Goal: Task Accomplishment & Management: Use online tool/utility

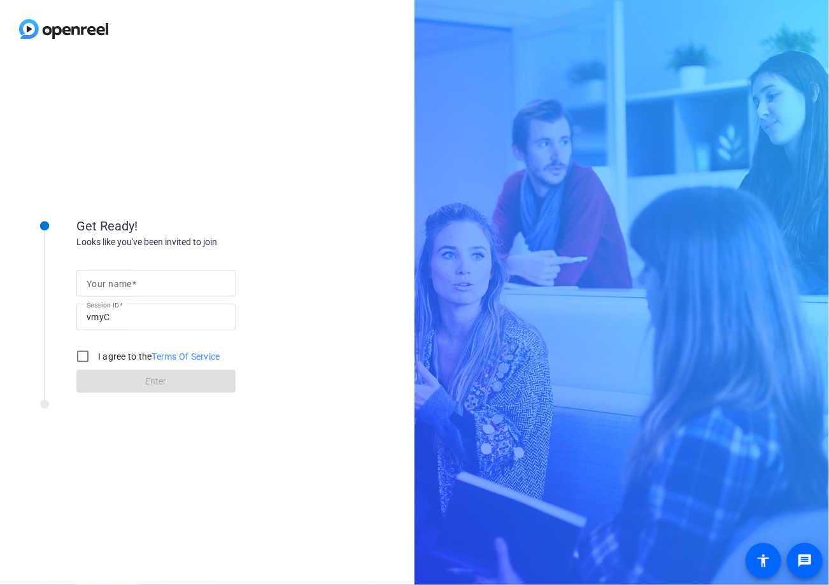
click at [163, 287] on input "Your name" at bounding box center [156, 283] width 139 height 15
type input "[PERSON_NAME]"
click at [101, 361] on label "I agree to the Terms Of Service" at bounding box center [157, 356] width 125 height 13
click at [95, 361] on input "I agree to the Terms Of Service" at bounding box center [82, 356] width 25 height 25
checkbox input "true"
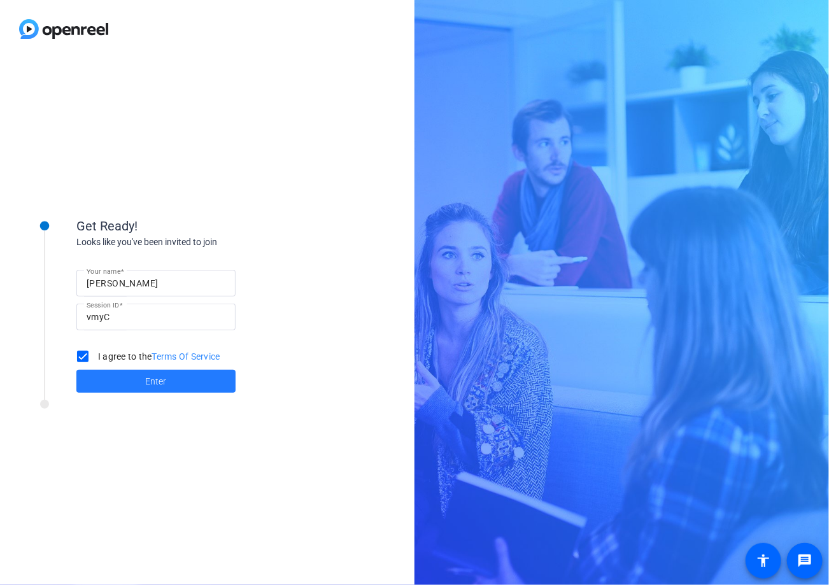
click at [124, 379] on span at bounding box center [155, 381] width 159 height 31
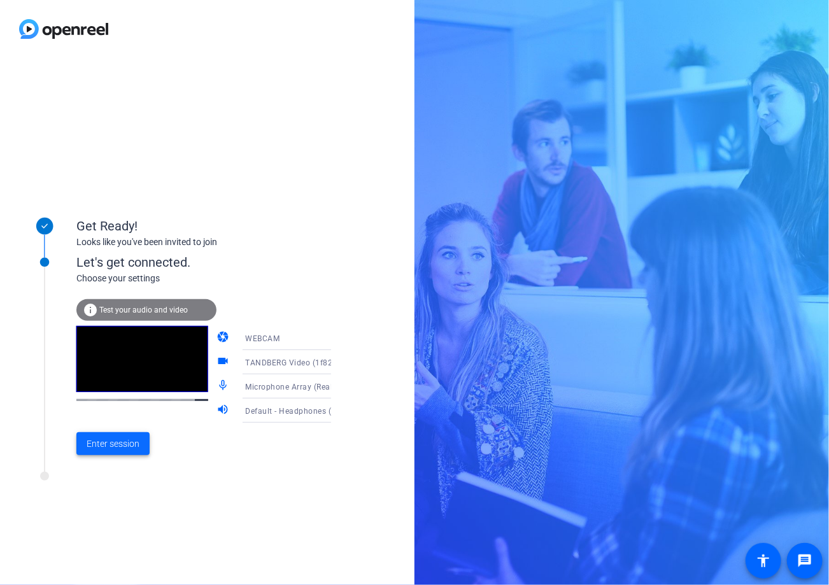
click at [134, 443] on span "Enter session" at bounding box center [113, 443] width 53 height 13
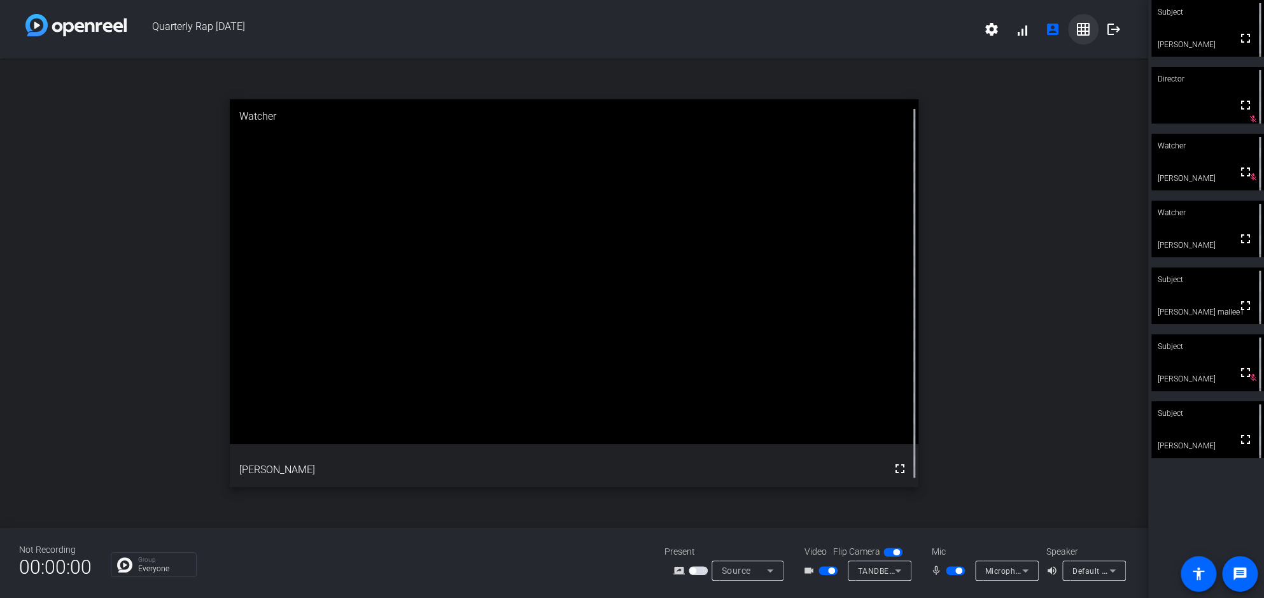
click at [828, 32] on mat-icon "grid_on" at bounding box center [1083, 29] width 15 height 15
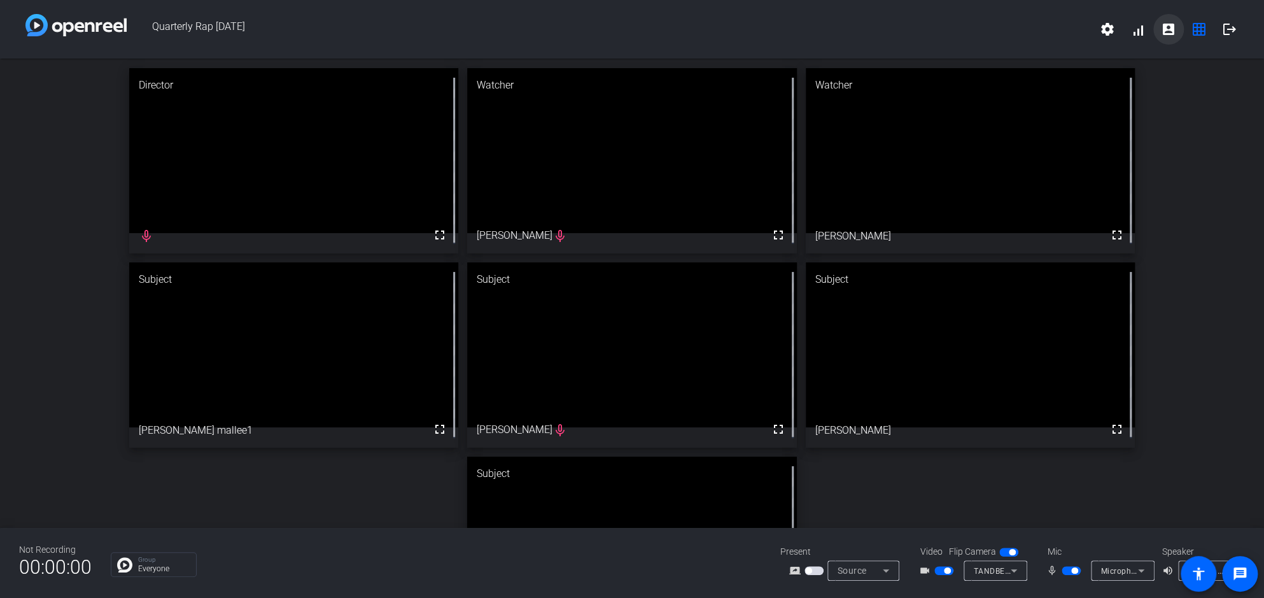
click at [828, 32] on mat-icon "account_box" at bounding box center [1168, 29] width 15 height 15
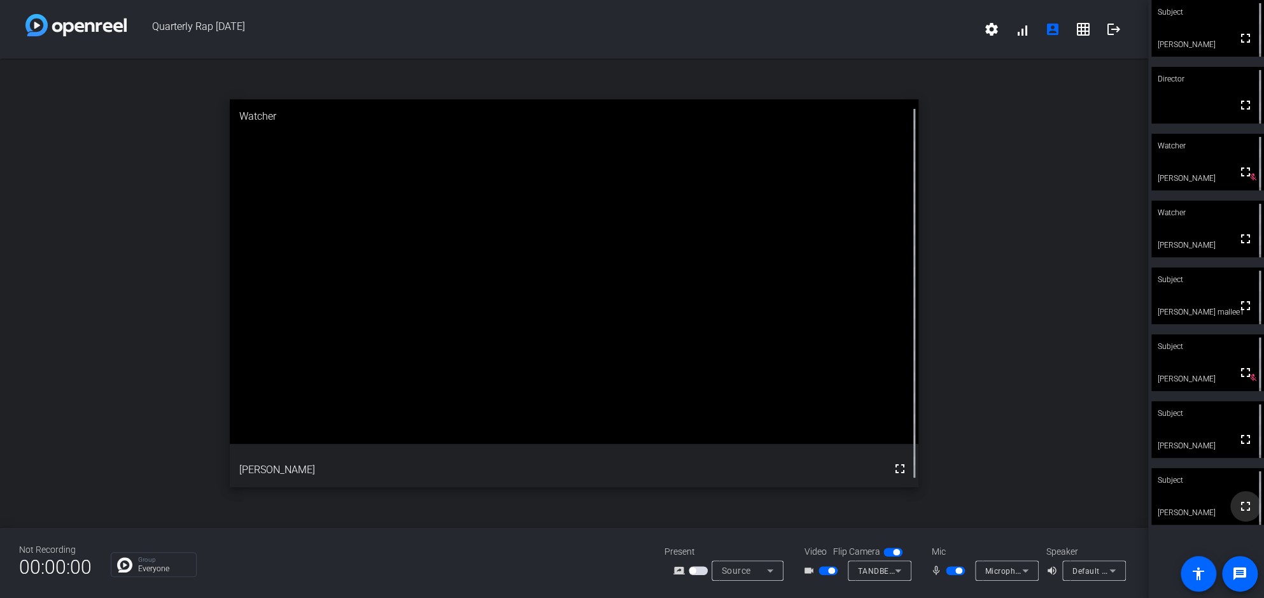
click at [828, 505] on mat-icon "fullscreen" at bounding box center [1245, 505] width 15 height 15
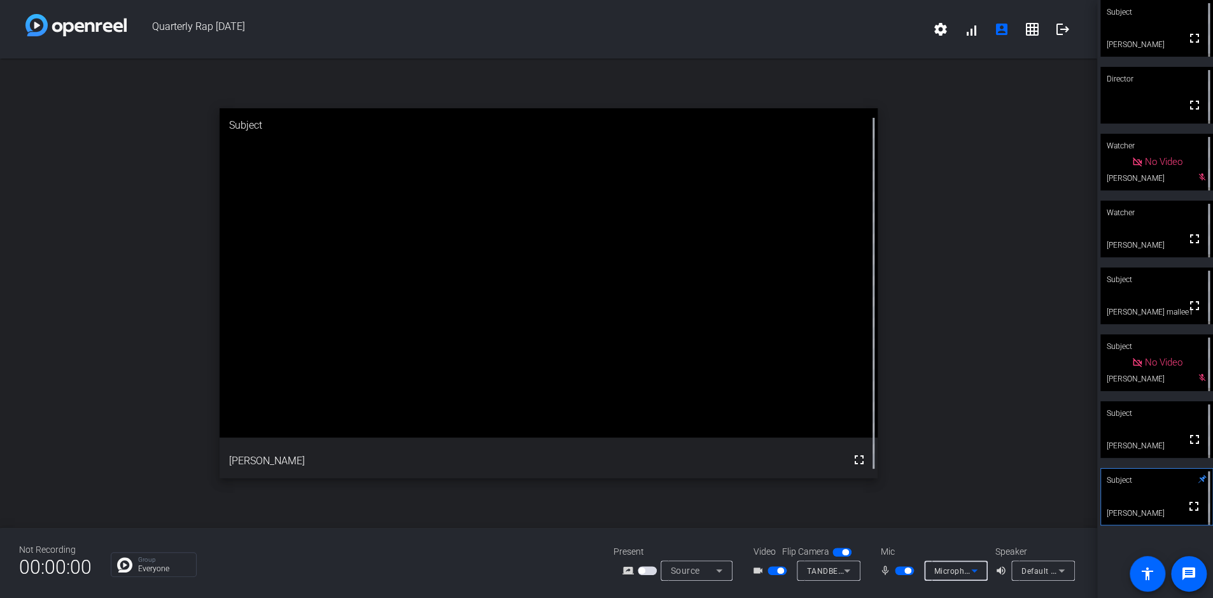
click at [828, 575] on span "Microphone Array (Realtek(R) Audio)" at bounding box center [1003, 570] width 136 height 10
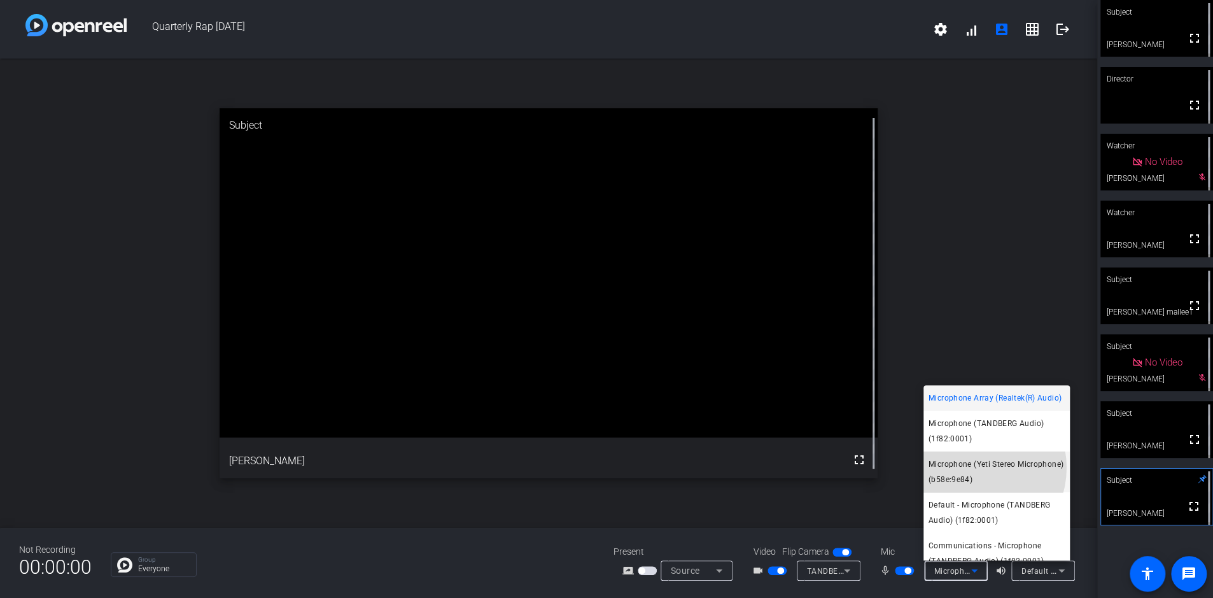
click at [828, 483] on span "Microphone (Yeti Stereo Microphone) (b58e:9e84)" at bounding box center [997, 471] width 136 height 31
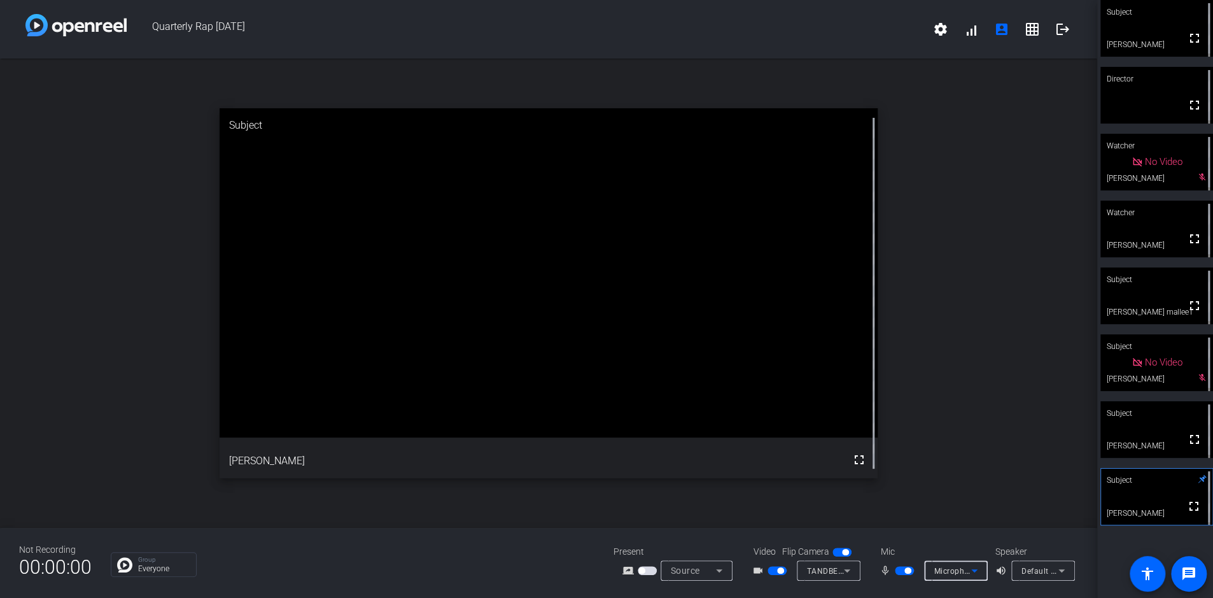
click at [828, 570] on span "Microphone Array (Realtek(R) Audio)" at bounding box center [1003, 570] width 136 height 10
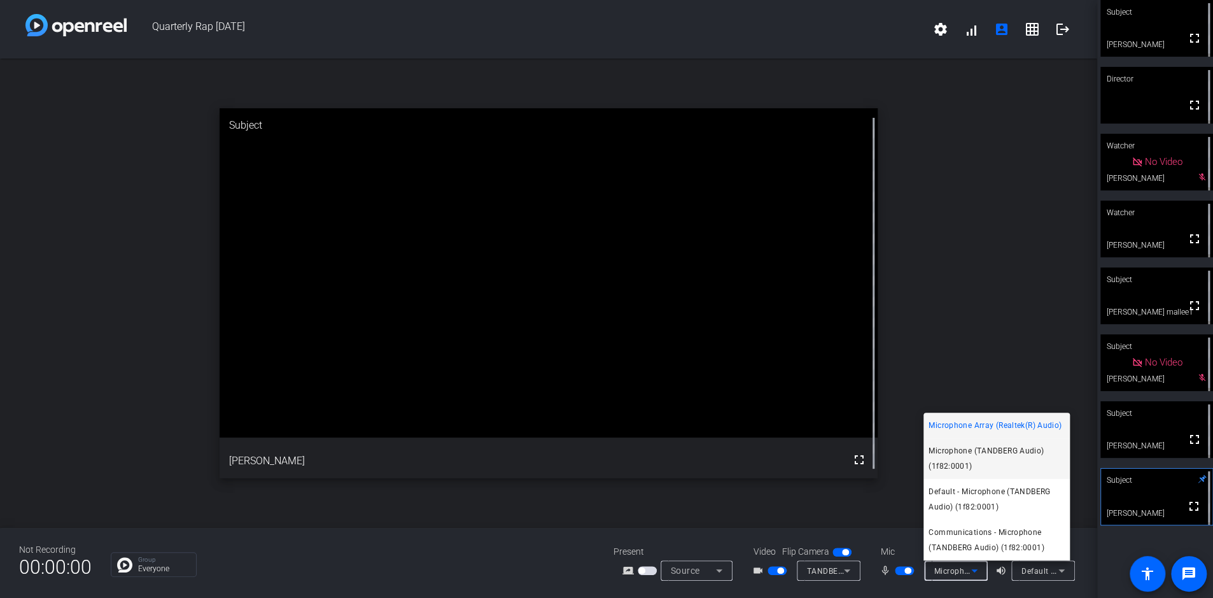
click at [828, 448] on span "Microphone (TANDBERG Audio) (1f82:0001)" at bounding box center [997, 458] width 136 height 31
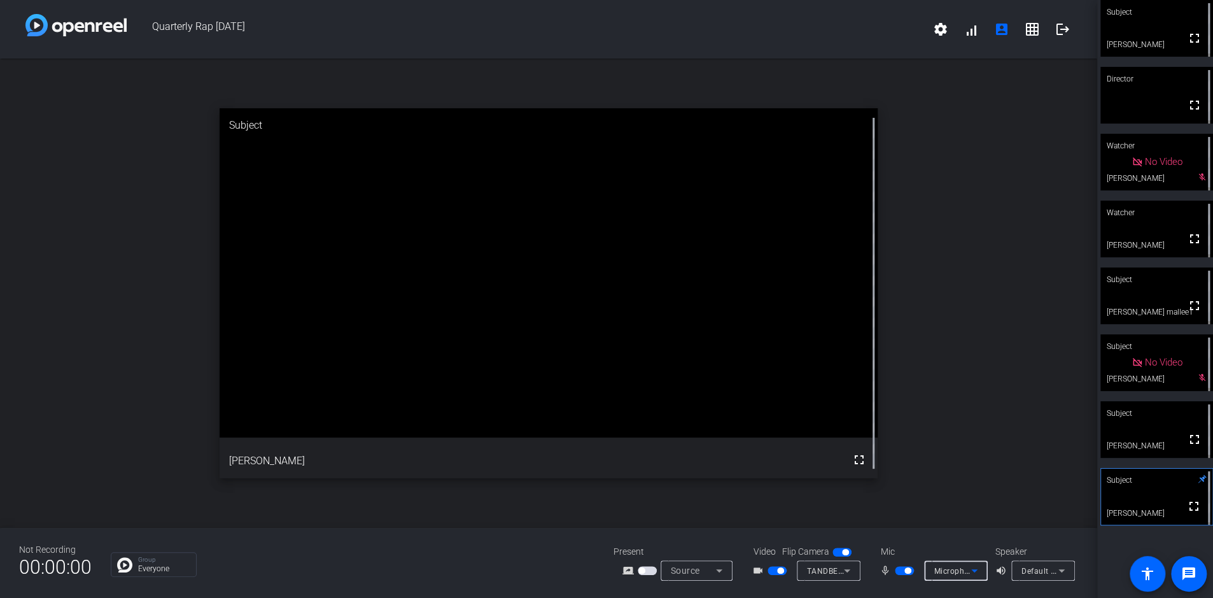
click at [828, 570] on icon at bounding box center [1062, 570] width 6 height 3
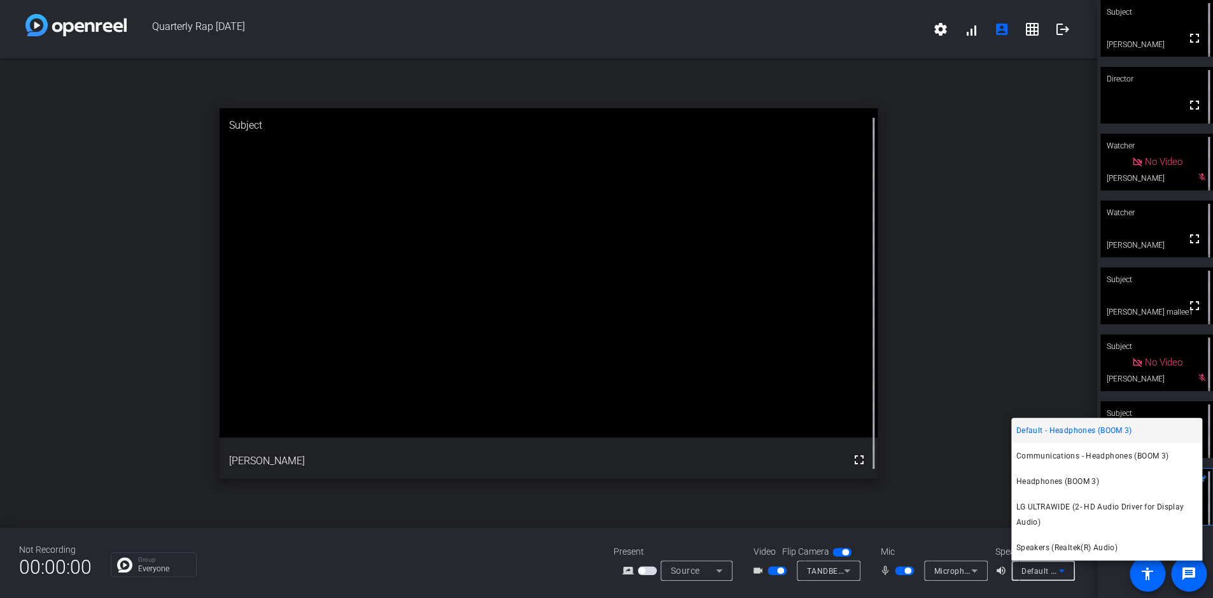
click at [828, 425] on span "Default - Headphones (BOOM 3)" at bounding box center [1075, 430] width 116 height 15
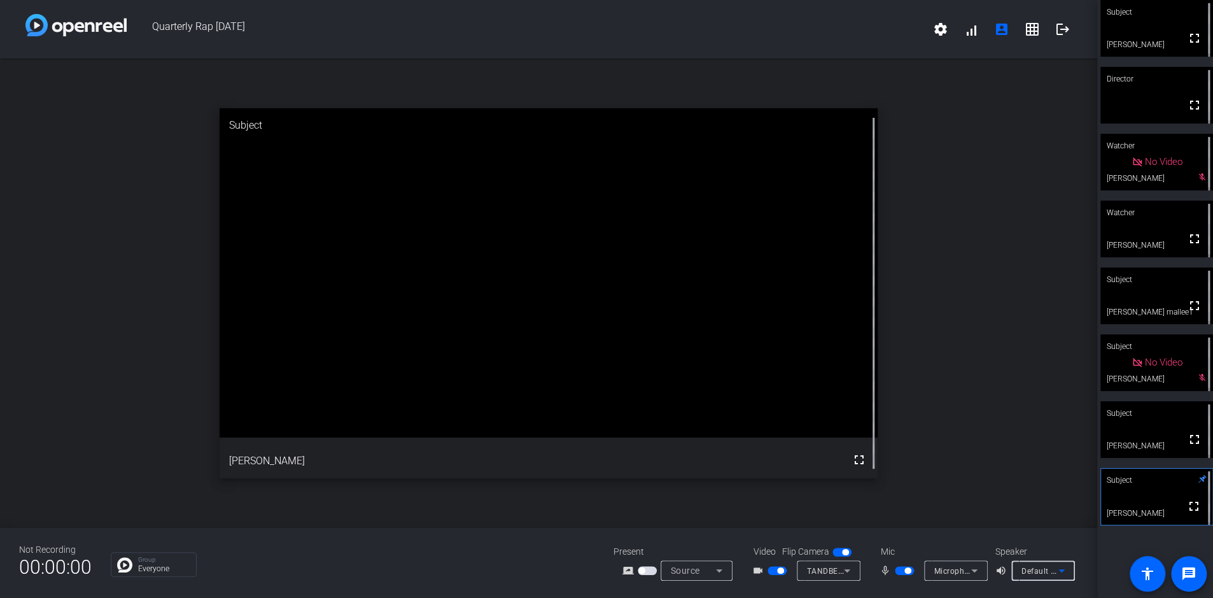
click at [828, 338] on div "open_in_new Subject fullscreen [PERSON_NAME]" at bounding box center [549, 293] width 1098 height 469
click at [828, 571] on span "Microphone (TANDBERG Audio) (1f82:0001)" at bounding box center [1017, 570] width 164 height 10
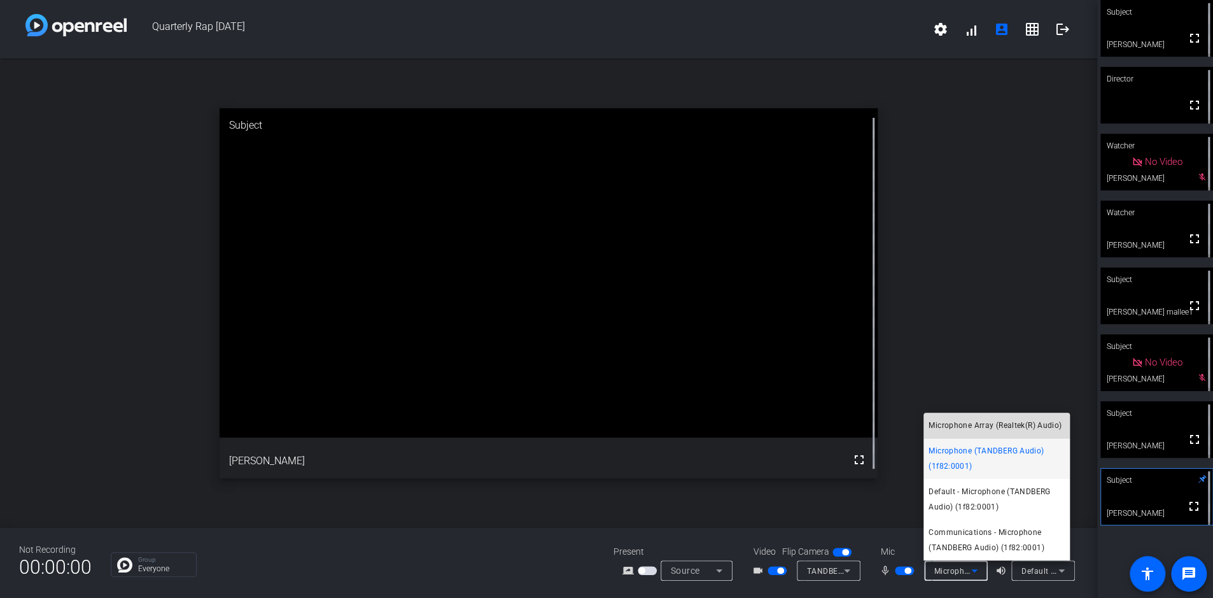
click at [828, 431] on span "Microphone Array (Realtek(R) Audio)" at bounding box center [995, 425] width 133 height 15
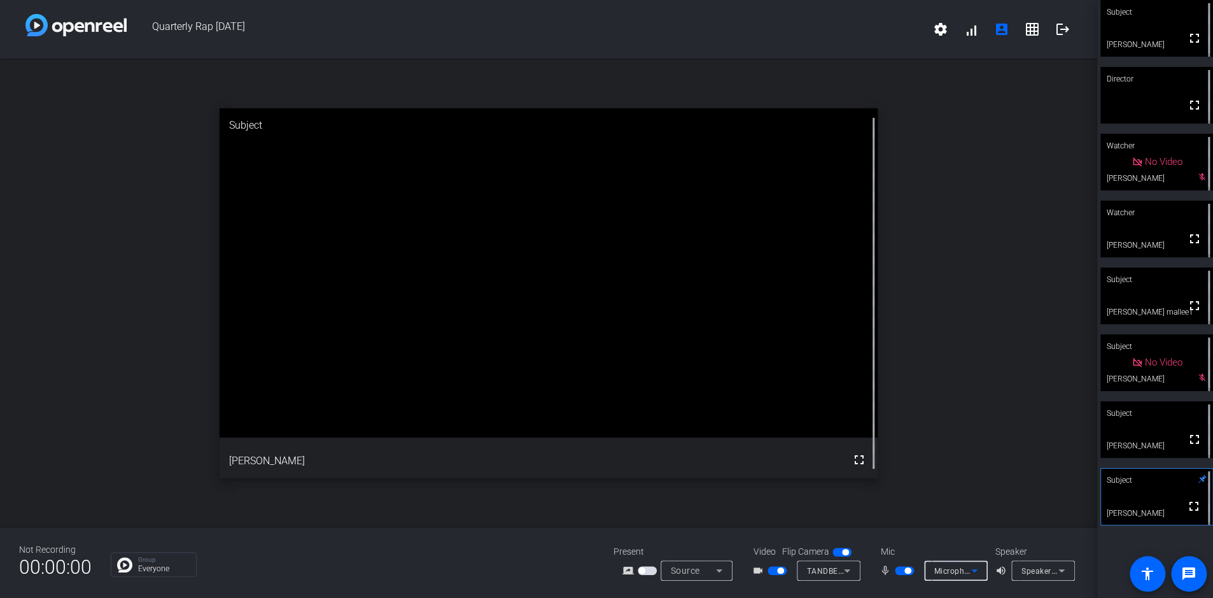
click at [828, 571] on span "Speakers (Realtek(R) Audio)" at bounding box center [1074, 570] width 104 height 10
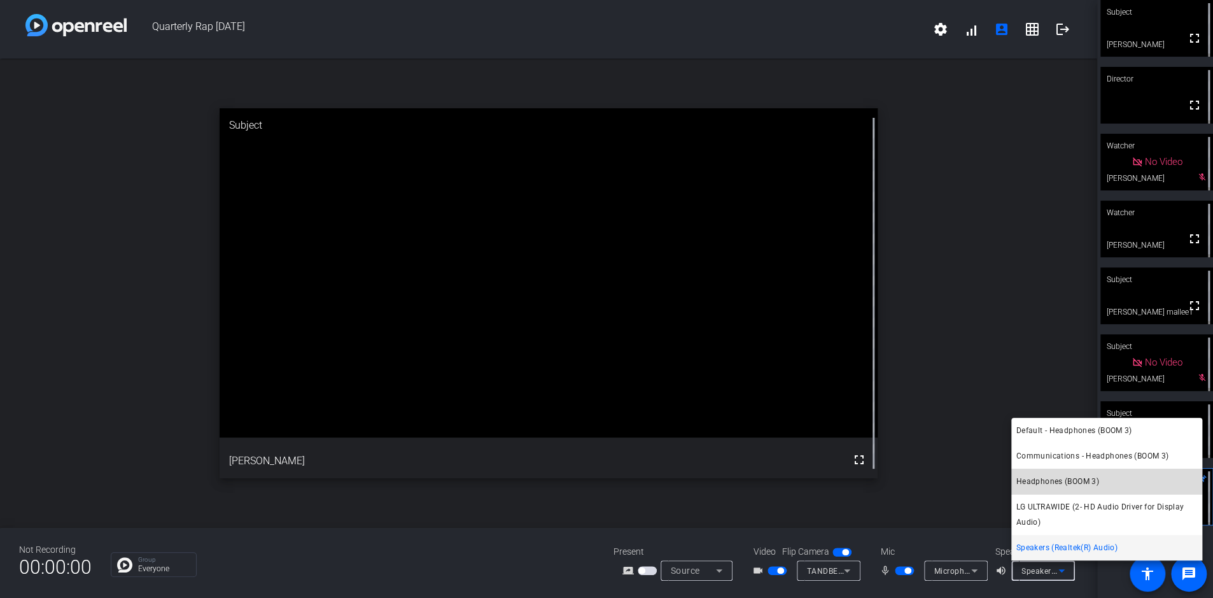
click at [828, 485] on span "Headphones (BOOM 3)" at bounding box center [1058, 481] width 83 height 15
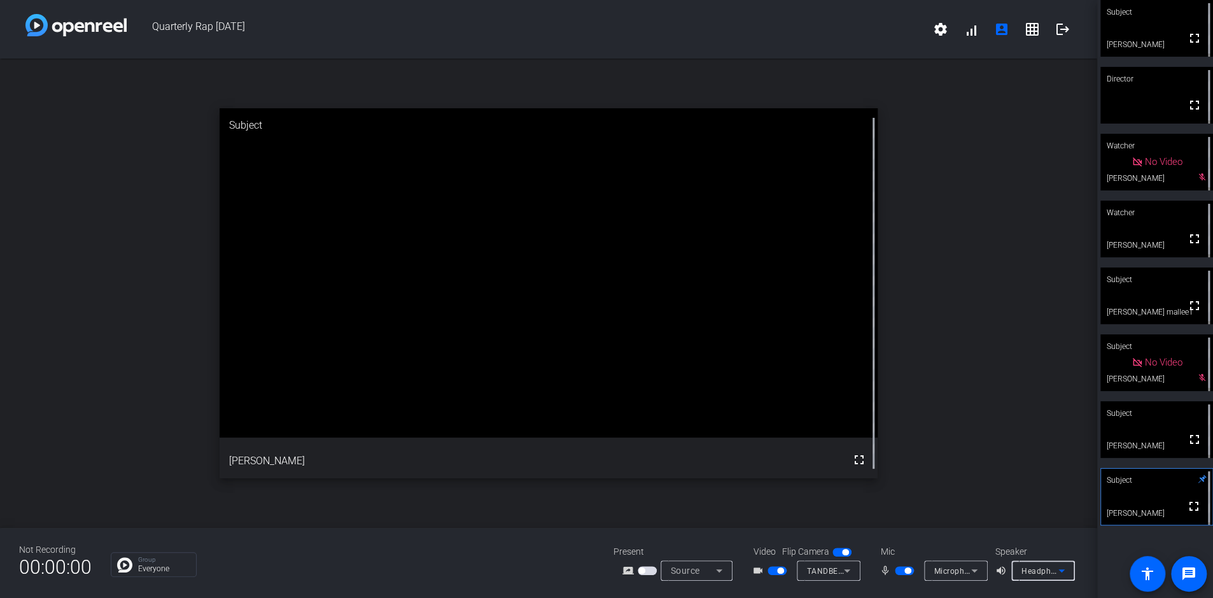
click at [828, 564] on div "Headphones (BOOM 3)" at bounding box center [1040, 571] width 37 height 16
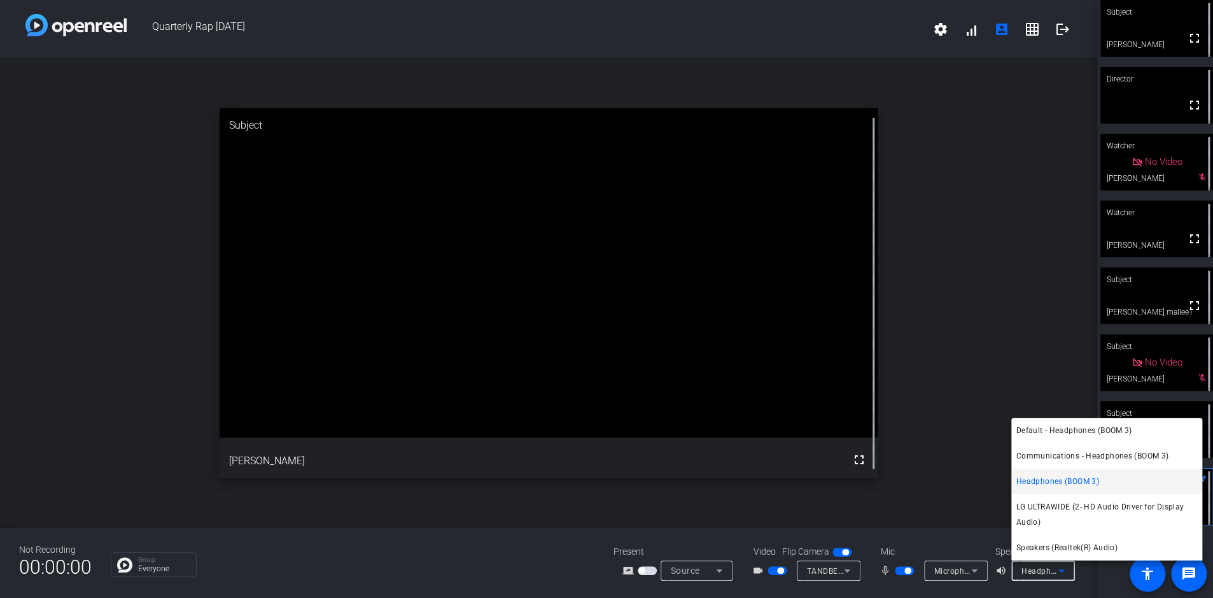
click at [828, 564] on div at bounding box center [606, 299] width 1213 height 598
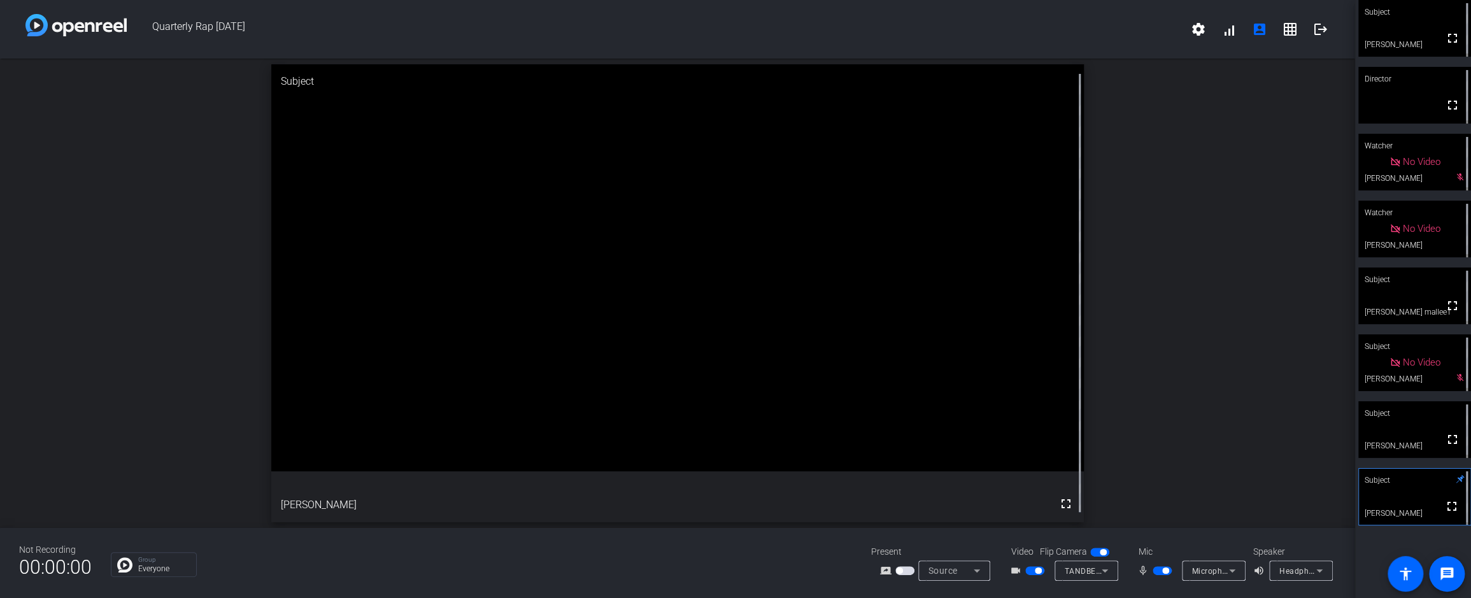
click at [828, 299] on video at bounding box center [1414, 295] width 113 height 57
click at [828, 572] on div at bounding box center [1163, 570] width 22 height 9
click at [828, 571] on mat-icon "mic_none" at bounding box center [1144, 570] width 15 height 15
click at [828, 568] on div at bounding box center [1163, 570] width 22 height 9
click at [828, 30] on video at bounding box center [1414, 28] width 113 height 57
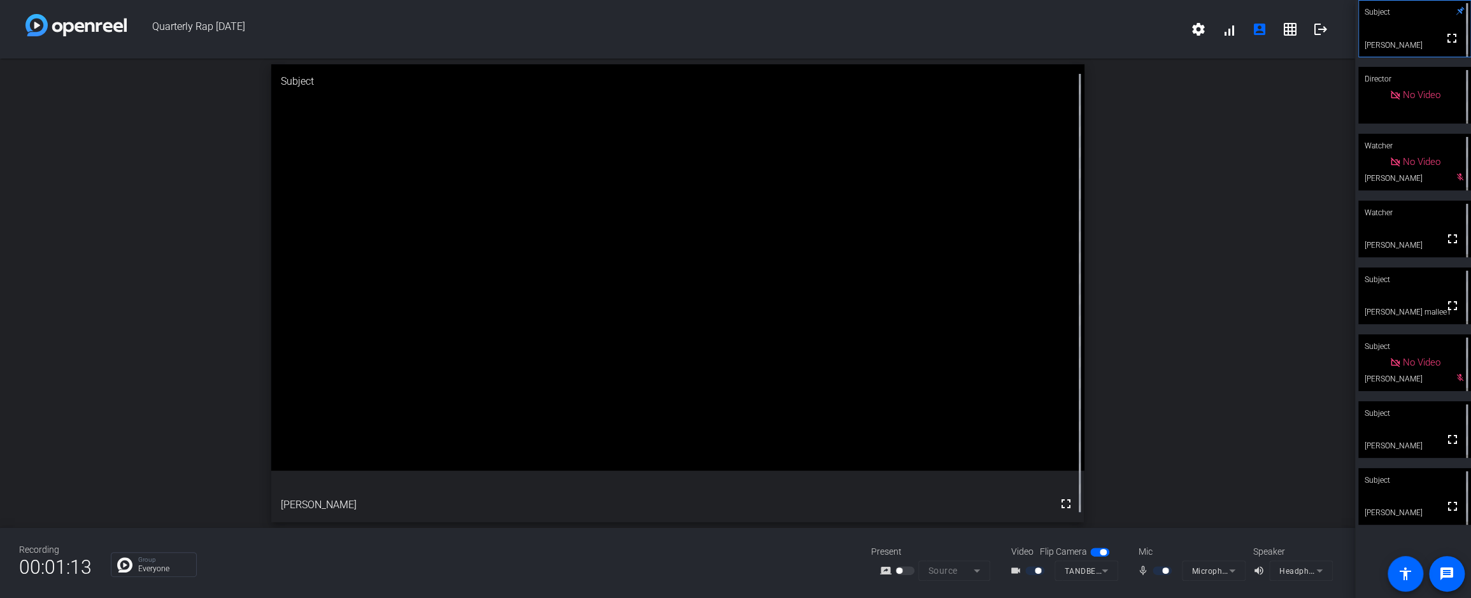
click at [828, 299] on video at bounding box center [1414, 295] width 113 height 57
click at [828, 572] on mat-icon "mic_none" at bounding box center [1144, 570] width 15 height 15
click at [828, 568] on div at bounding box center [1163, 570] width 22 height 9
click at [828, 573] on div at bounding box center [1163, 570] width 22 height 9
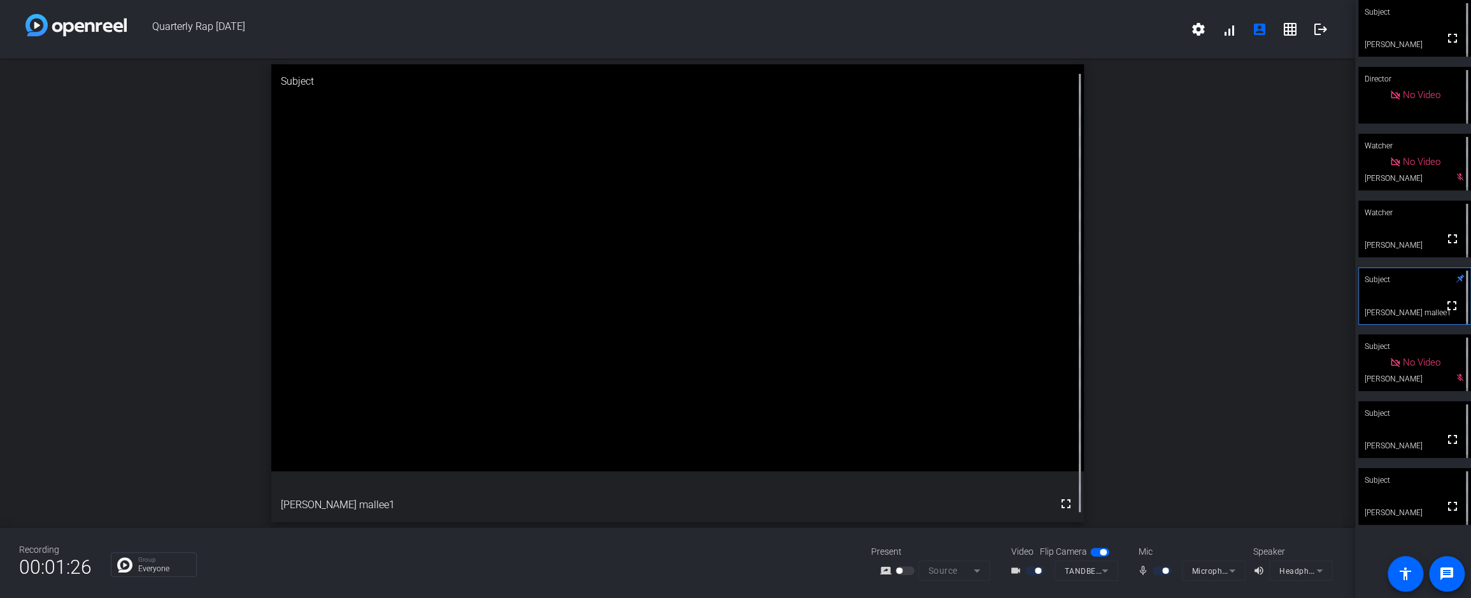
click at [828, 571] on mat-icon "mic_none" at bounding box center [1144, 570] width 15 height 15
drag, startPoint x: 1157, startPoint y: 570, endPoint x: 1148, endPoint y: 570, distance: 8.9
click at [828, 570] on div "mic_none" at bounding box center [1159, 570] width 45 height 15
click at [828, 569] on mat-form-field "TANDBERG Video (1f82:0001)" at bounding box center [1086, 570] width 64 height 20
click at [828, 569] on div at bounding box center [1163, 570] width 22 height 9
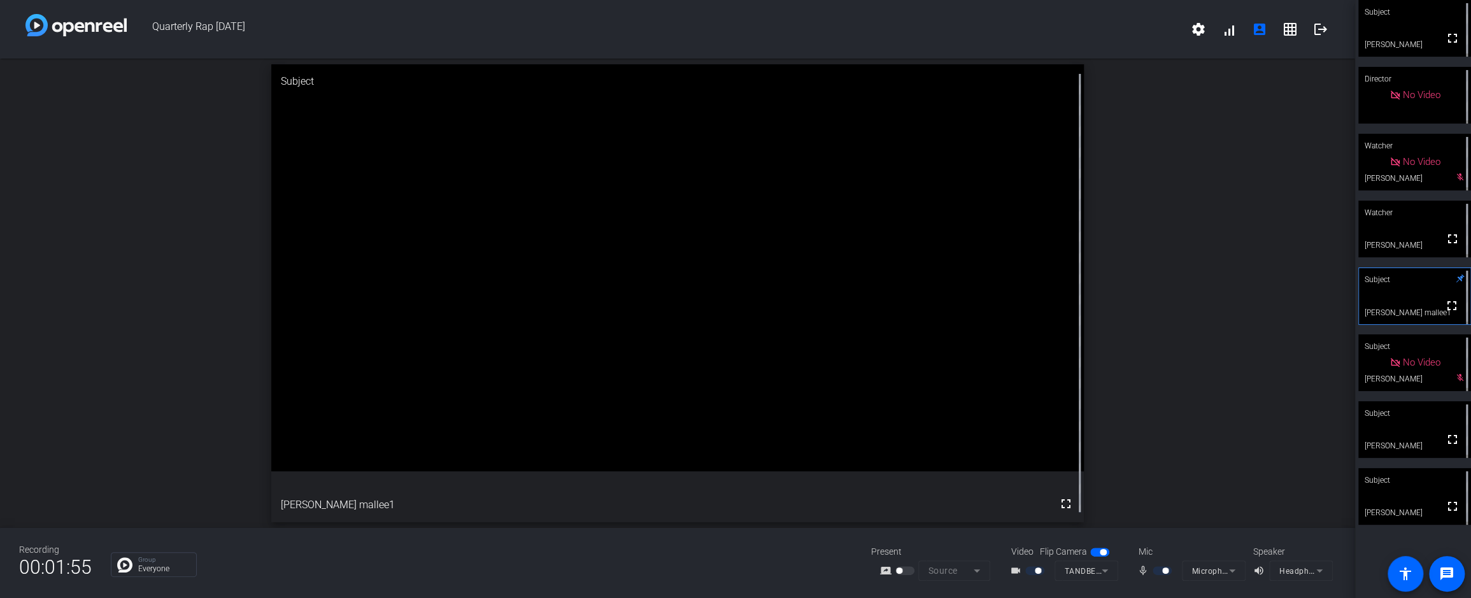
click at [828, 569] on div at bounding box center [1163, 570] width 22 height 9
click at [828, 572] on mat-icon "mic_none" at bounding box center [1144, 570] width 15 height 15
click at [828, 572] on div at bounding box center [1163, 570] width 22 height 9
click at [828, 571] on div at bounding box center [1163, 570] width 22 height 9
click at [828, 109] on video at bounding box center [1414, 95] width 113 height 57
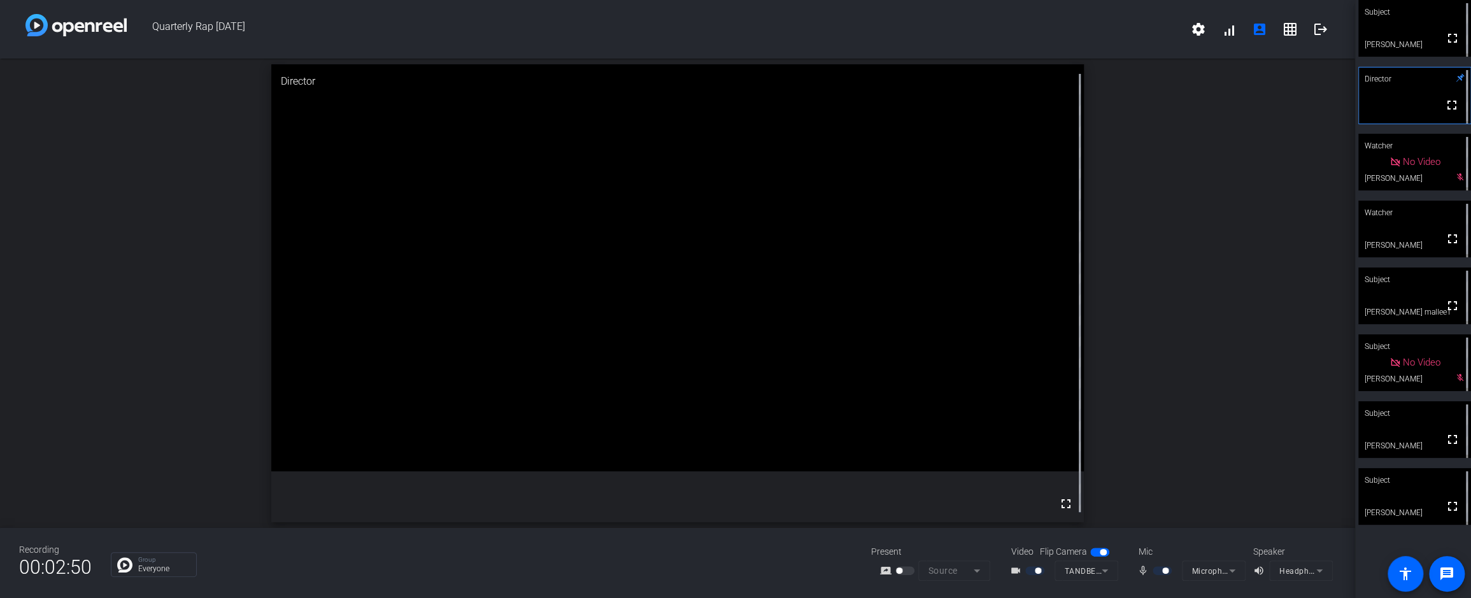
click at [828, 109] on video at bounding box center [1414, 95] width 111 height 56
click at [828, 297] on video at bounding box center [1414, 295] width 113 height 57
click at [828, 568] on mat-form-field "Microphone Array (Realtek(R) Audio)" at bounding box center [1214, 570] width 64 height 20
click at [828, 108] on video at bounding box center [1414, 95] width 113 height 57
click at [828, 290] on div "Subject" at bounding box center [1414, 279] width 113 height 24
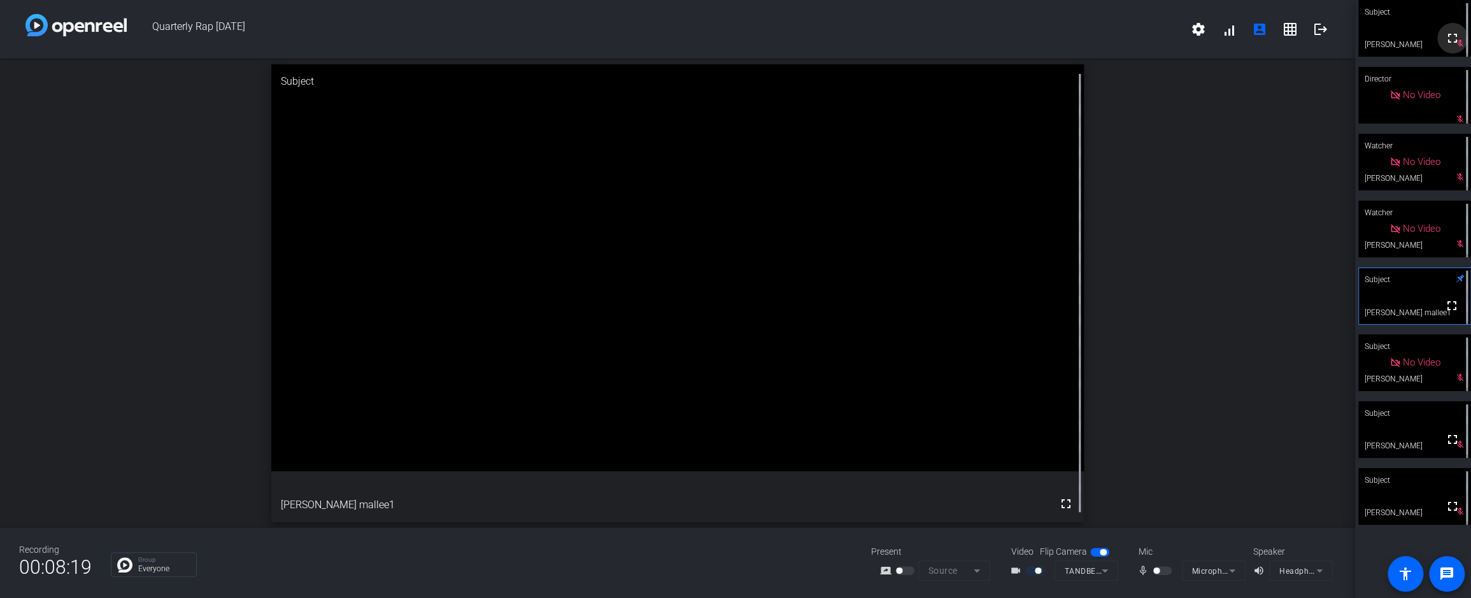
click at [828, 39] on mat-icon "fullscreen" at bounding box center [1451, 38] width 15 height 15
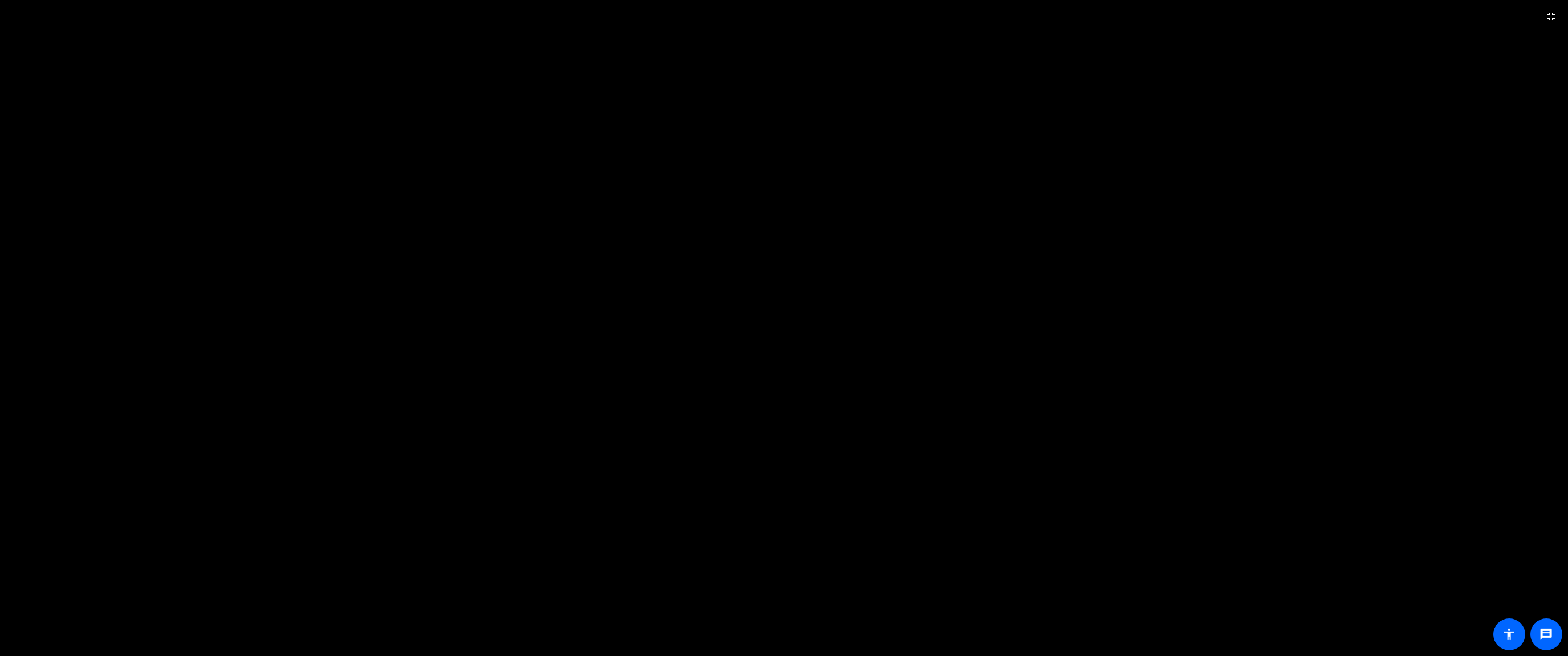
click at [741, 82] on video at bounding box center [784, 328] width 1568 height 656
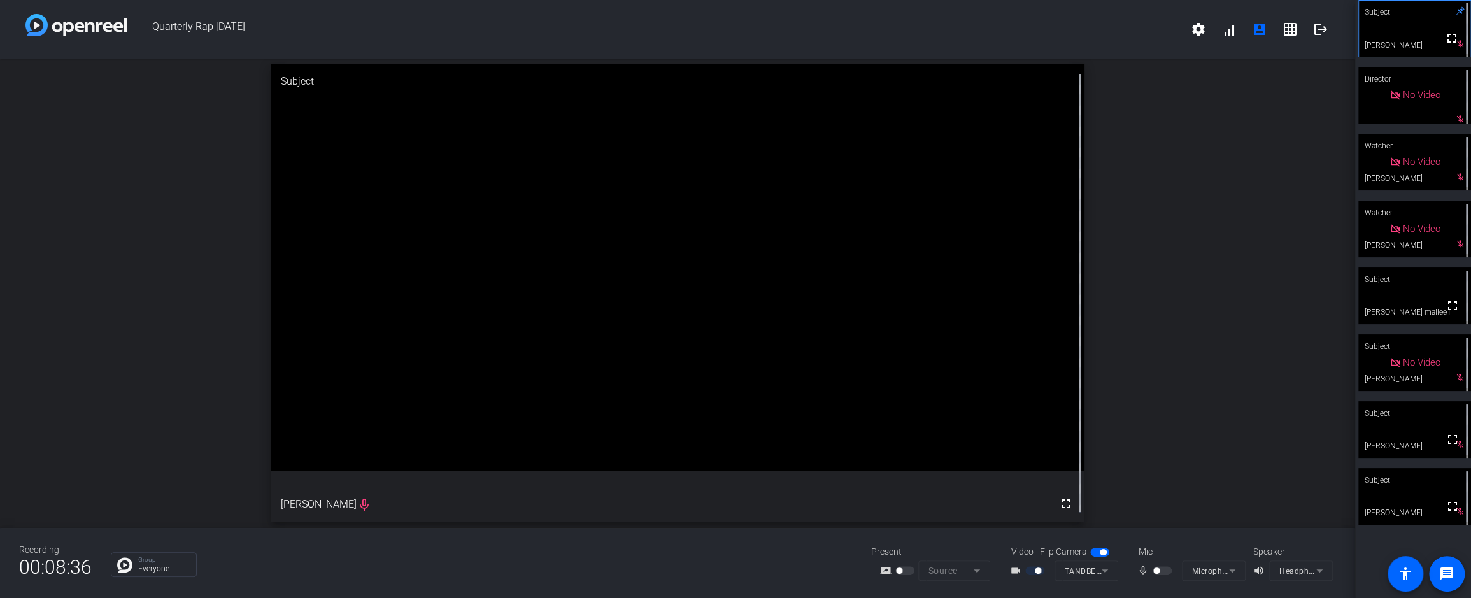
click at [828, 290] on div "Subject" at bounding box center [1414, 279] width 113 height 24
click at [828, 427] on video at bounding box center [1414, 429] width 113 height 57
click at [828, 289] on div "Subject" at bounding box center [1414, 279] width 113 height 24
click at [828, 503] on div "open_in_new Subject fullscreen [PERSON_NAME] mallee1" at bounding box center [677, 293] width 1355 height 469
